Goal: Information Seeking & Learning: Learn about a topic

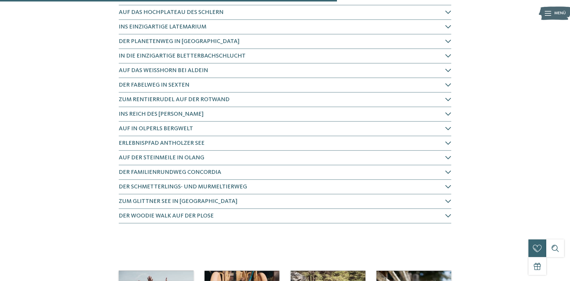
scroll to position [394, 0]
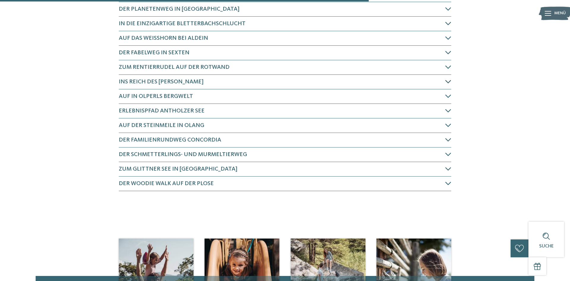
click at [242, 83] on h4 "Ins Reich des Riesen Haunold" at bounding box center [282, 82] width 326 height 8
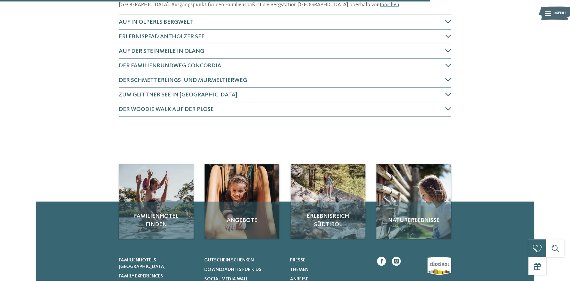
scroll to position [527, 0]
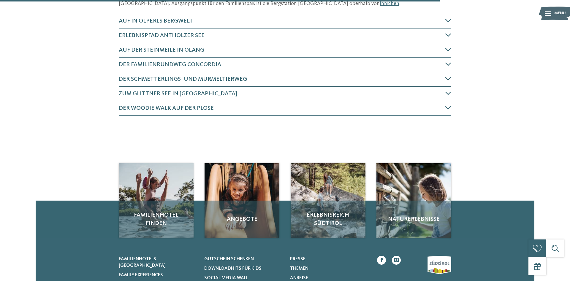
click at [221, 80] on span "Der Schmetterlings- und Murmeltierweg" at bounding box center [183, 79] width 128 height 6
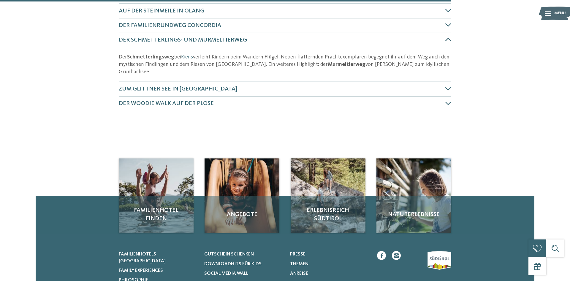
scroll to position [566, 0]
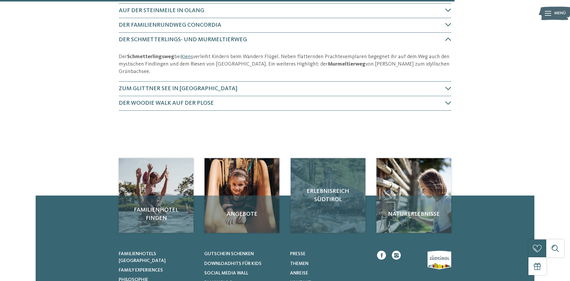
click at [327, 169] on div "Erlebnisreich Südtirol" at bounding box center [328, 195] width 75 height 75
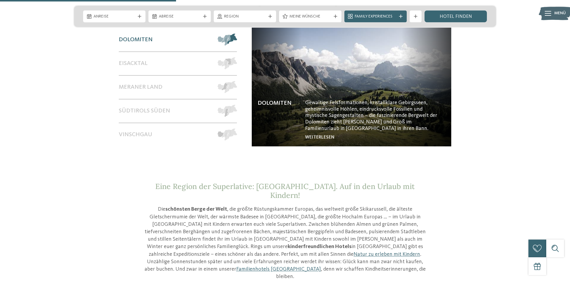
scroll to position [575, 0]
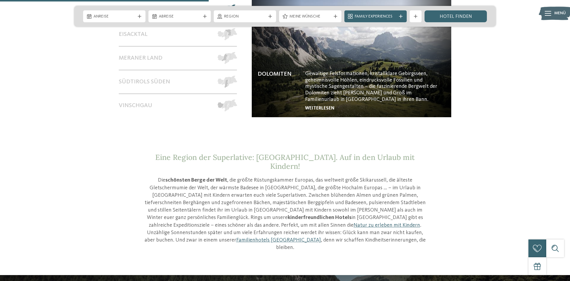
click at [322, 106] on link "weiterlesen" at bounding box center [319, 108] width 29 height 5
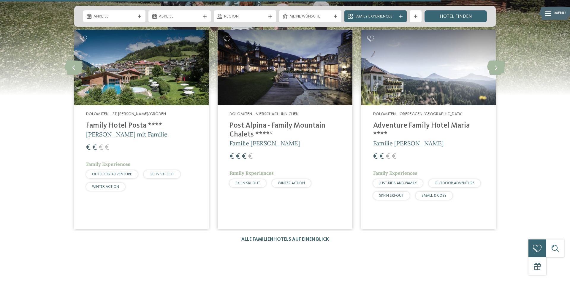
scroll to position [1090, 0]
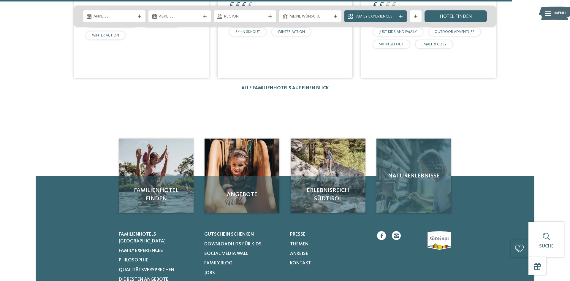
click at [409, 179] on div "Naturerlebnisse" at bounding box center [413, 176] width 75 height 75
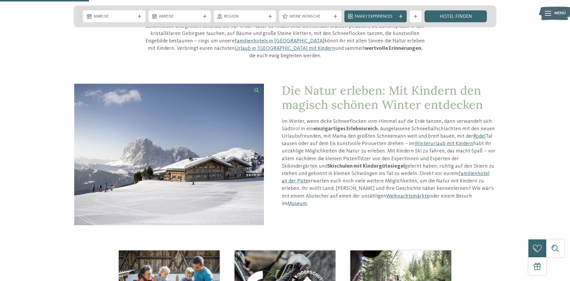
scroll to position [394, 0]
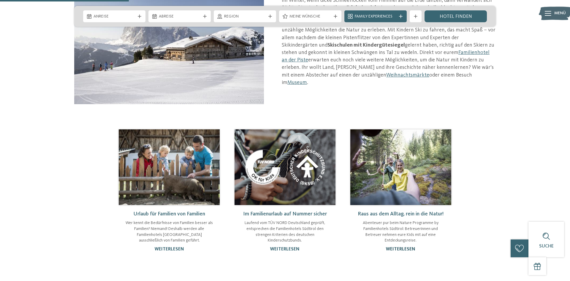
click at [397, 247] on link "weiterlesen" at bounding box center [400, 249] width 29 height 5
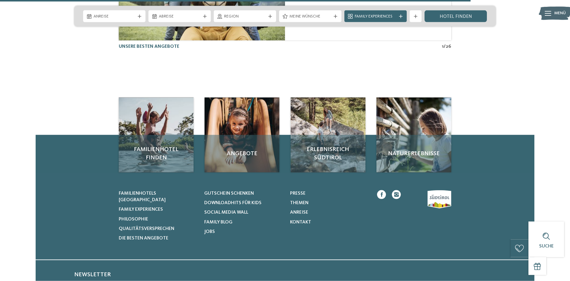
scroll to position [1241, 0]
